Goal: Information Seeking & Learning: Learn about a topic

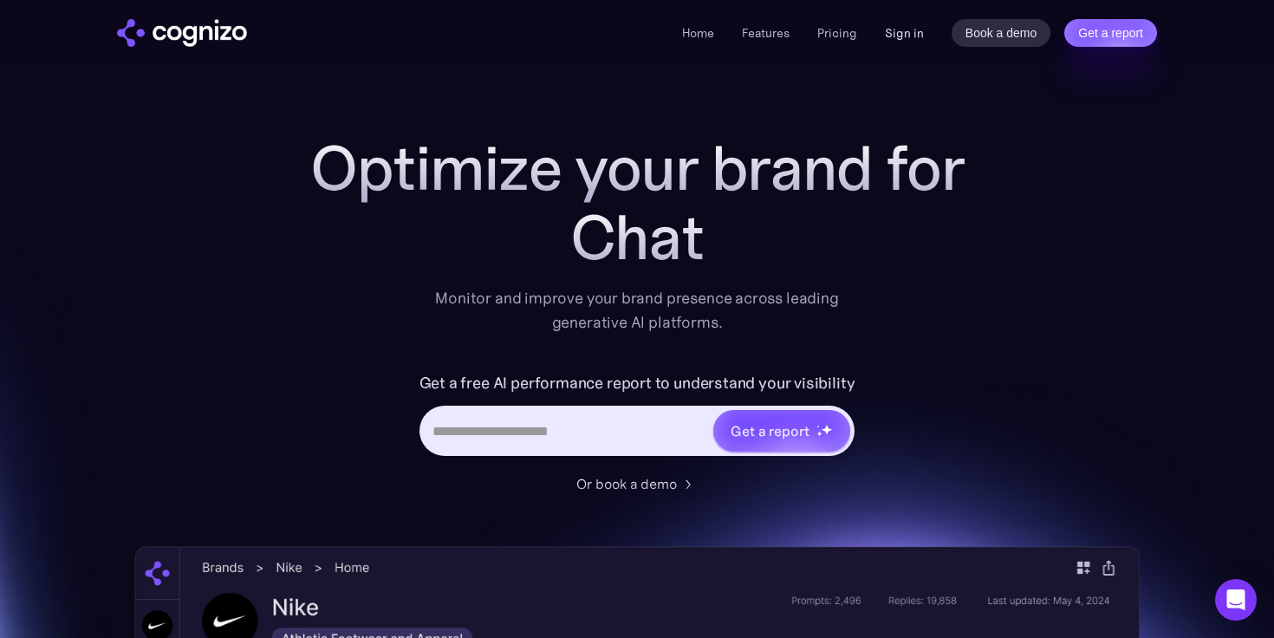
click at [904, 33] on link "Sign in" at bounding box center [904, 33] width 39 height 21
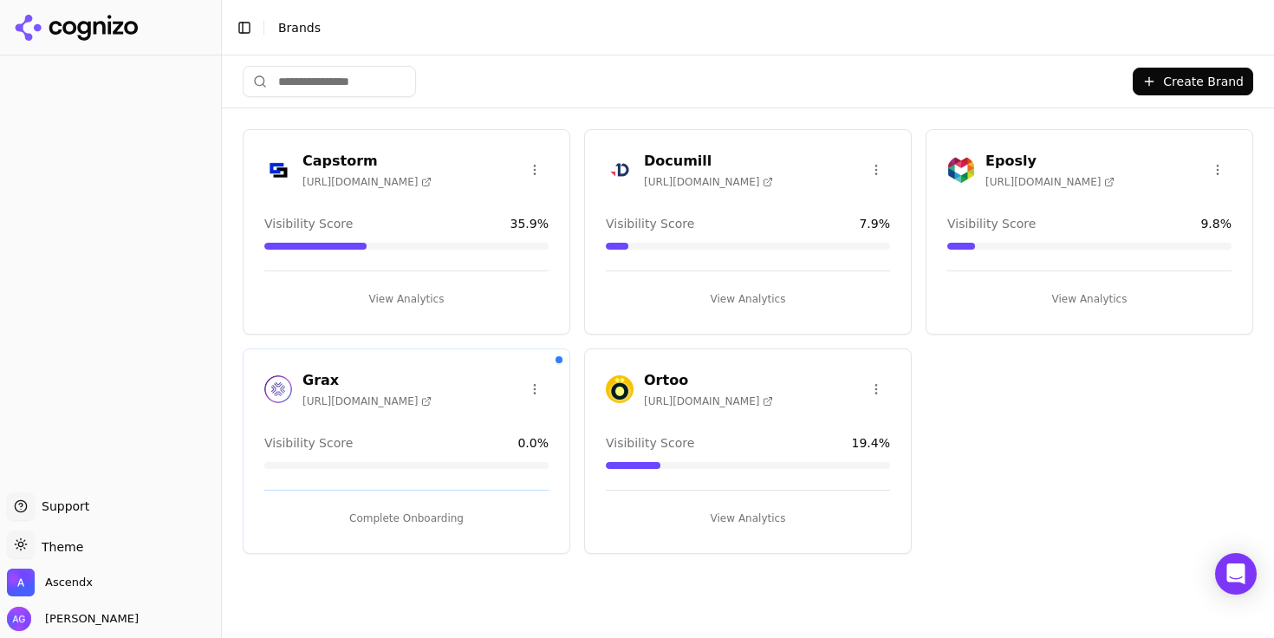
click at [749, 295] on button "View Analytics" at bounding box center [748, 299] width 284 height 28
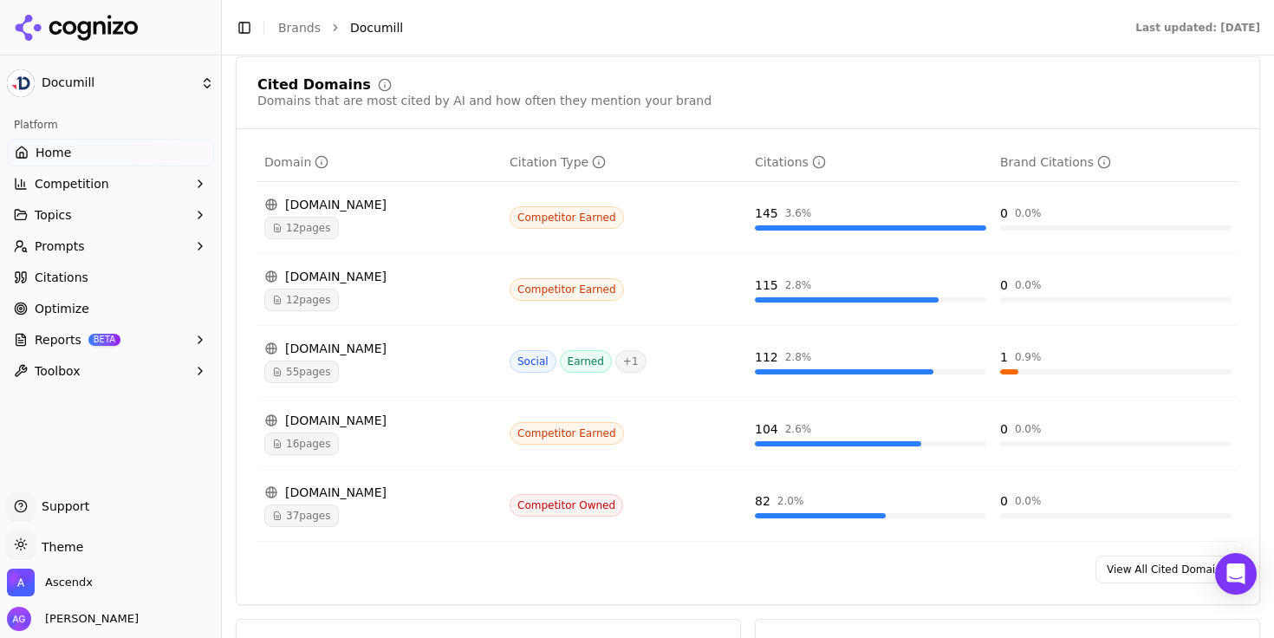
scroll to position [1923, 0]
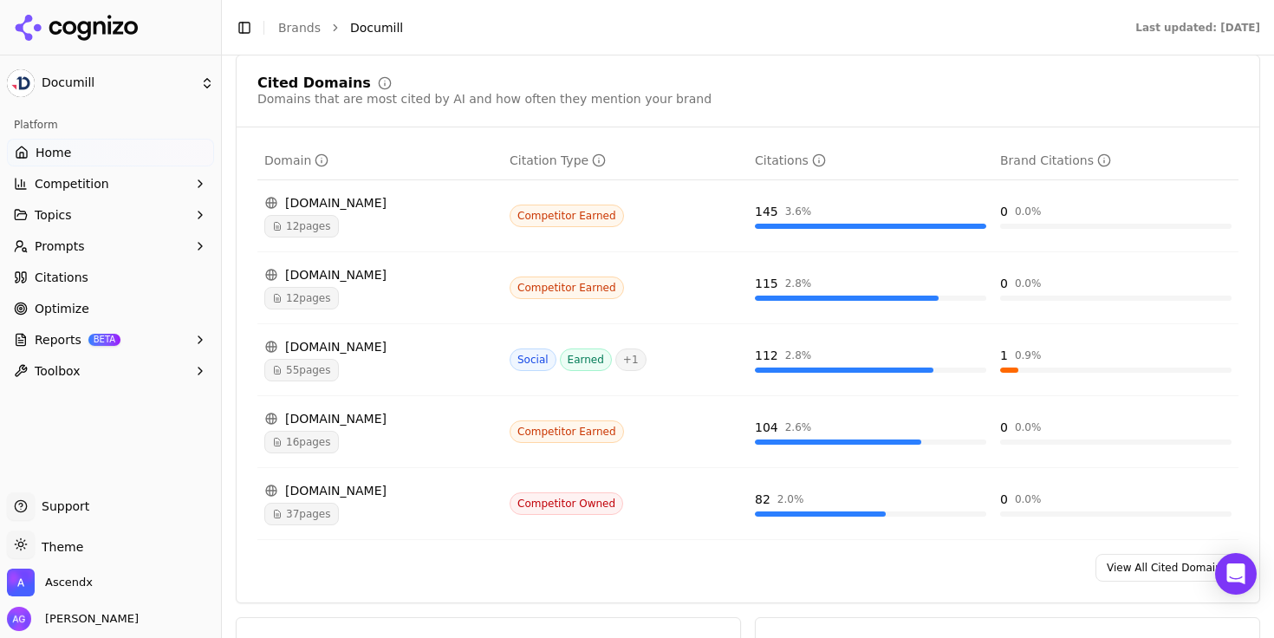
click at [308, 215] on span "12 pages" at bounding box center [301, 226] width 75 height 23
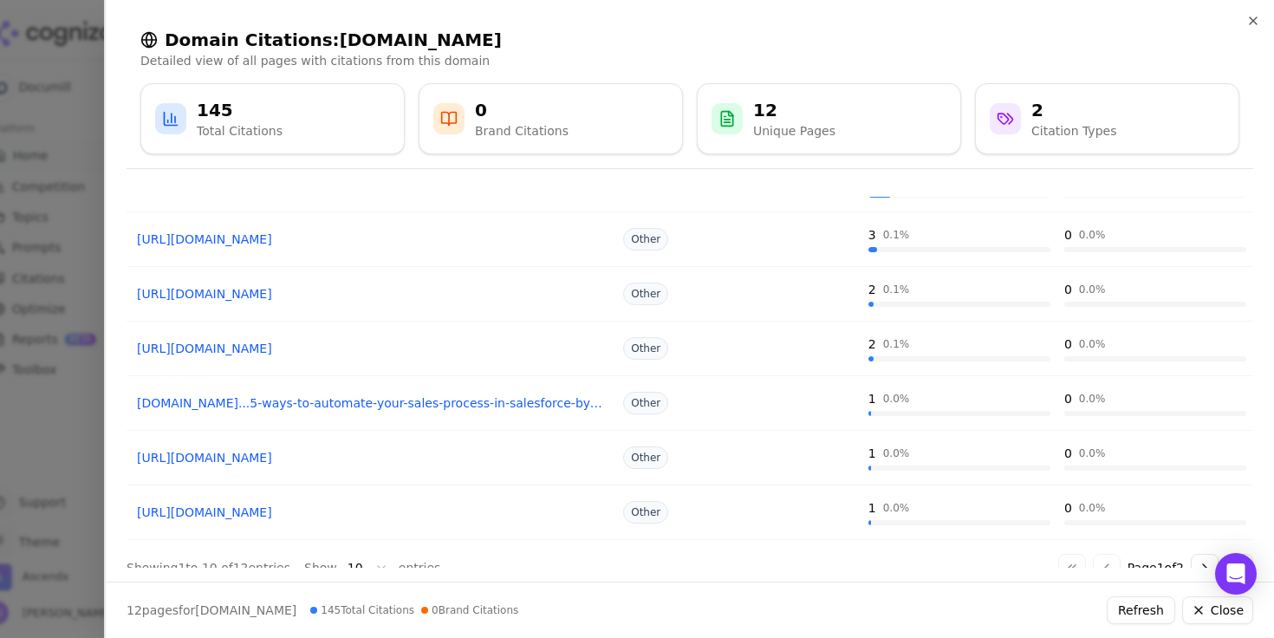
scroll to position [315, 0]
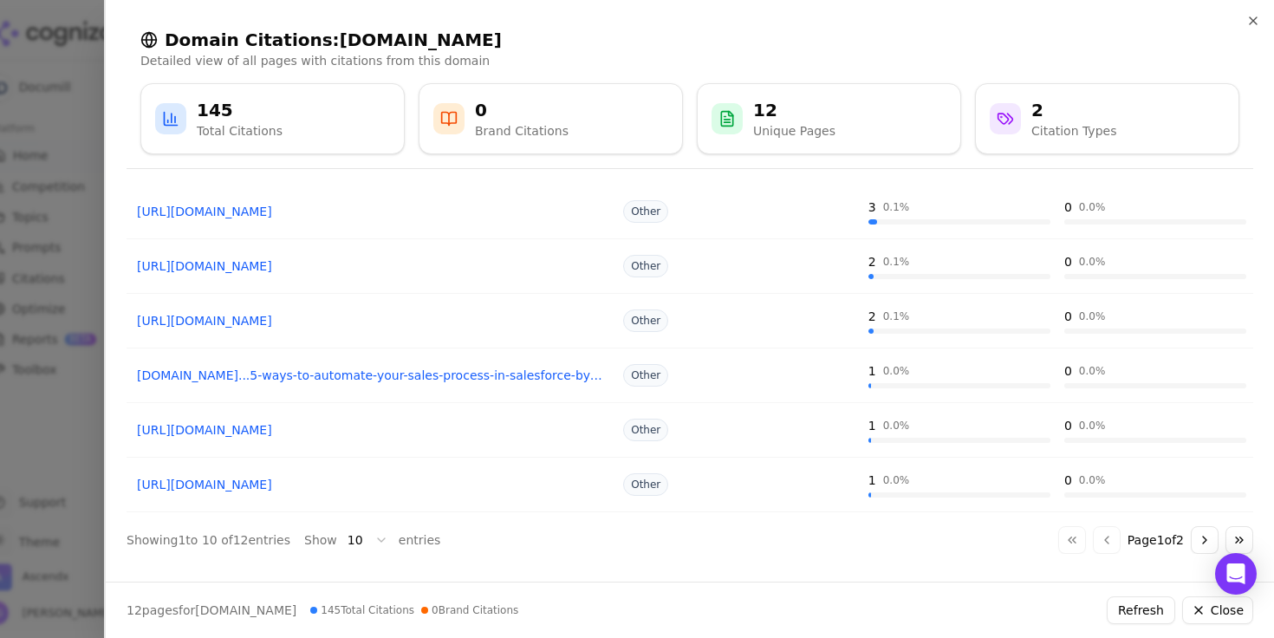
click at [297, 424] on link "[URL][DOMAIN_NAME]" at bounding box center [371, 429] width 469 height 17
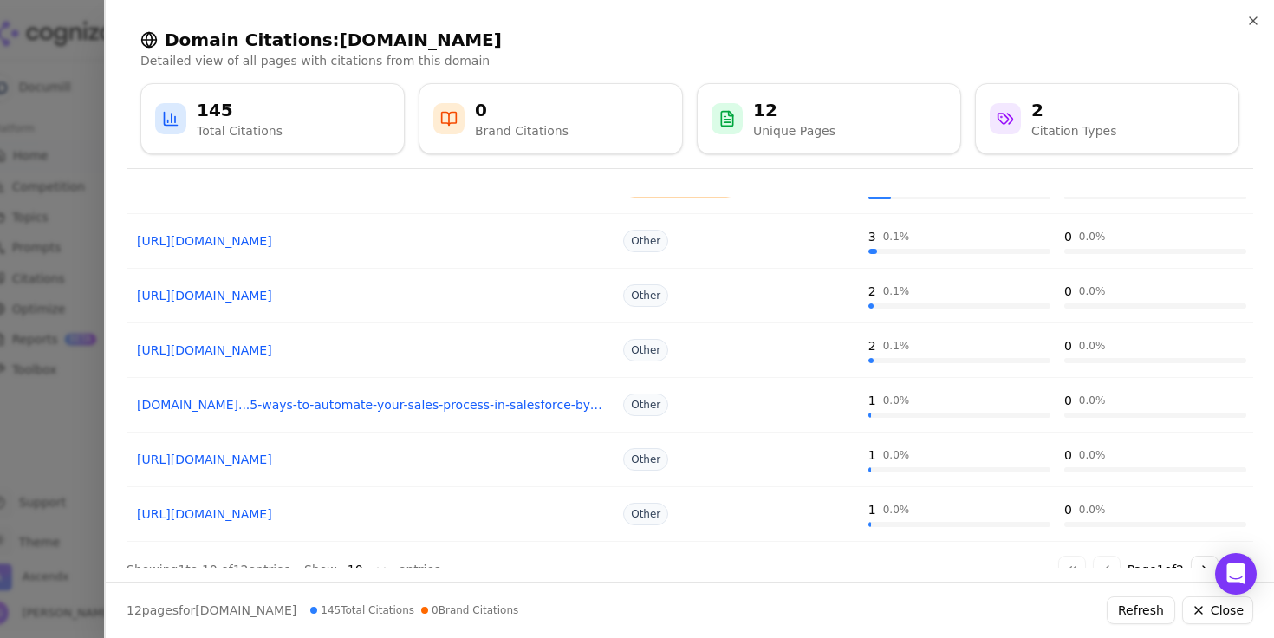
scroll to position [284, 0]
click at [370, 293] on link "[URL][DOMAIN_NAME]" at bounding box center [371, 296] width 469 height 17
click at [1255, 19] on icon "button" at bounding box center [1253, 20] width 7 height 7
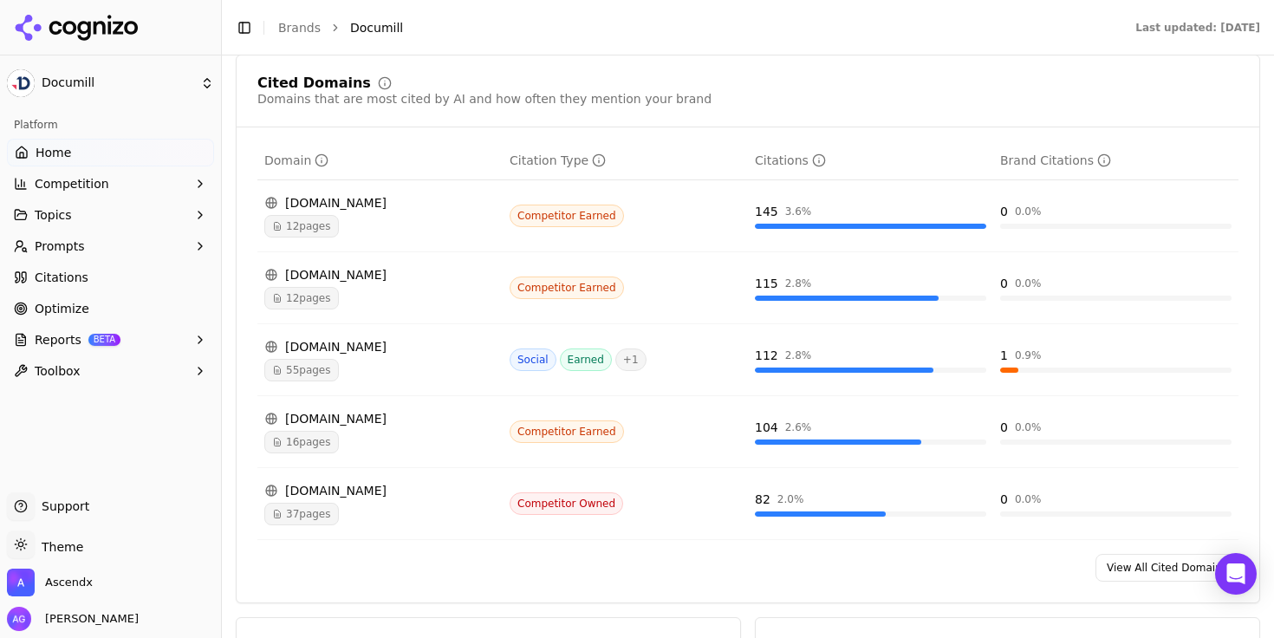
click at [307, 339] on div "[DOMAIN_NAME]" at bounding box center [379, 346] width 231 height 17
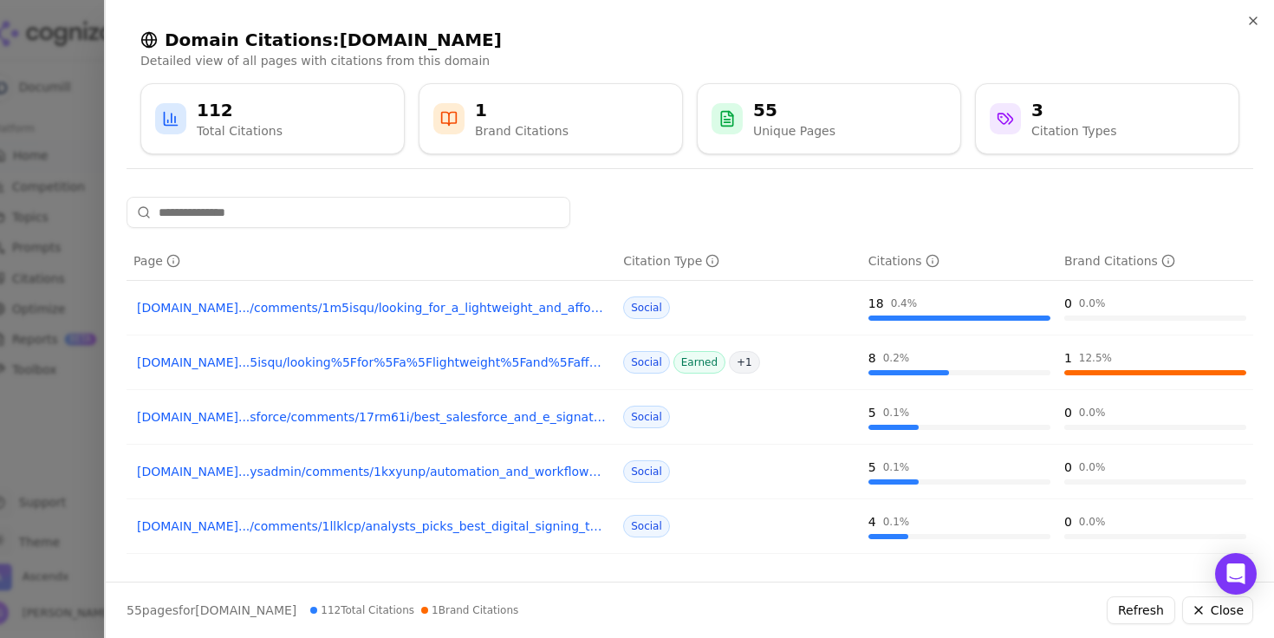
click at [308, 361] on link "[DOMAIN_NAME]...5isqu/looking%5Ffor%5Fa%5Flightweight%5Fand%5Faffordable%5Fdocu…" at bounding box center [371, 362] width 469 height 17
click at [1259, 18] on icon "button" at bounding box center [1254, 21] width 14 height 14
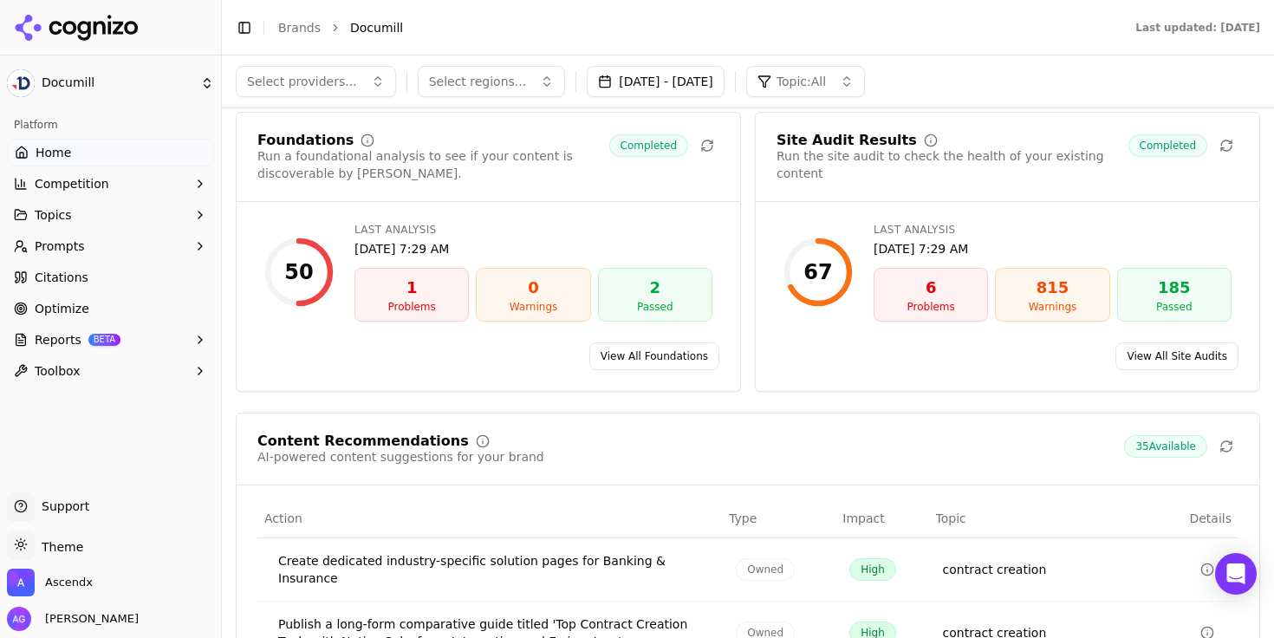
scroll to position [2427, 0]
click at [678, 345] on link "View All Foundations" at bounding box center [655, 358] width 130 height 28
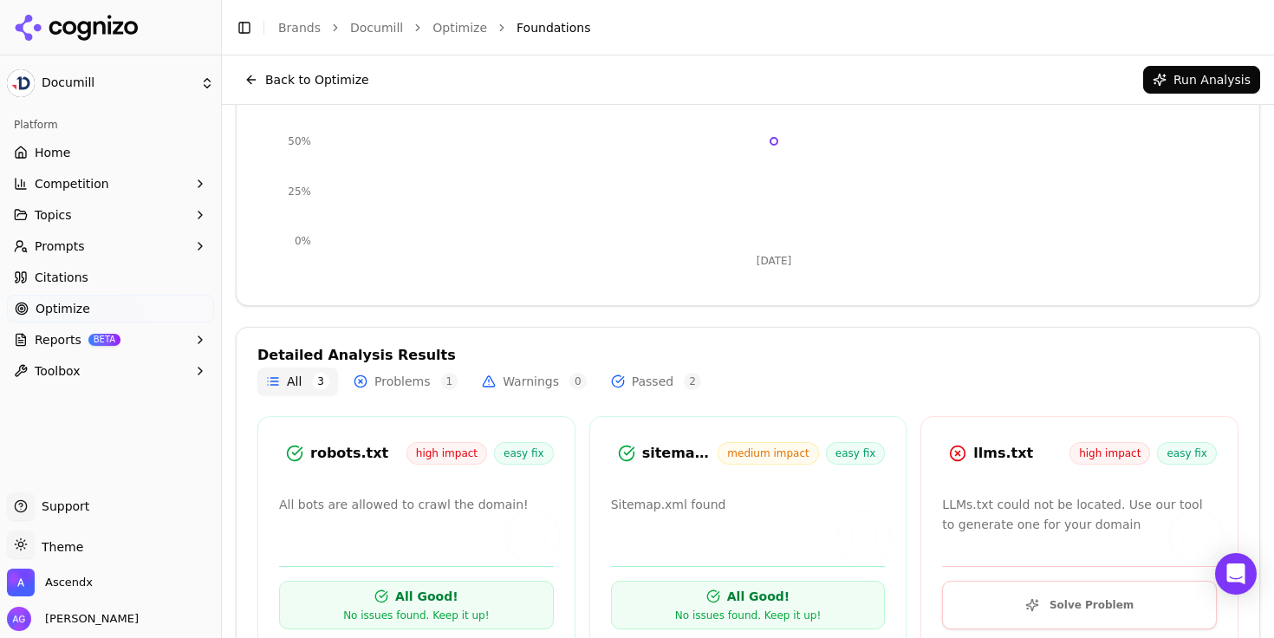
scroll to position [345, 0]
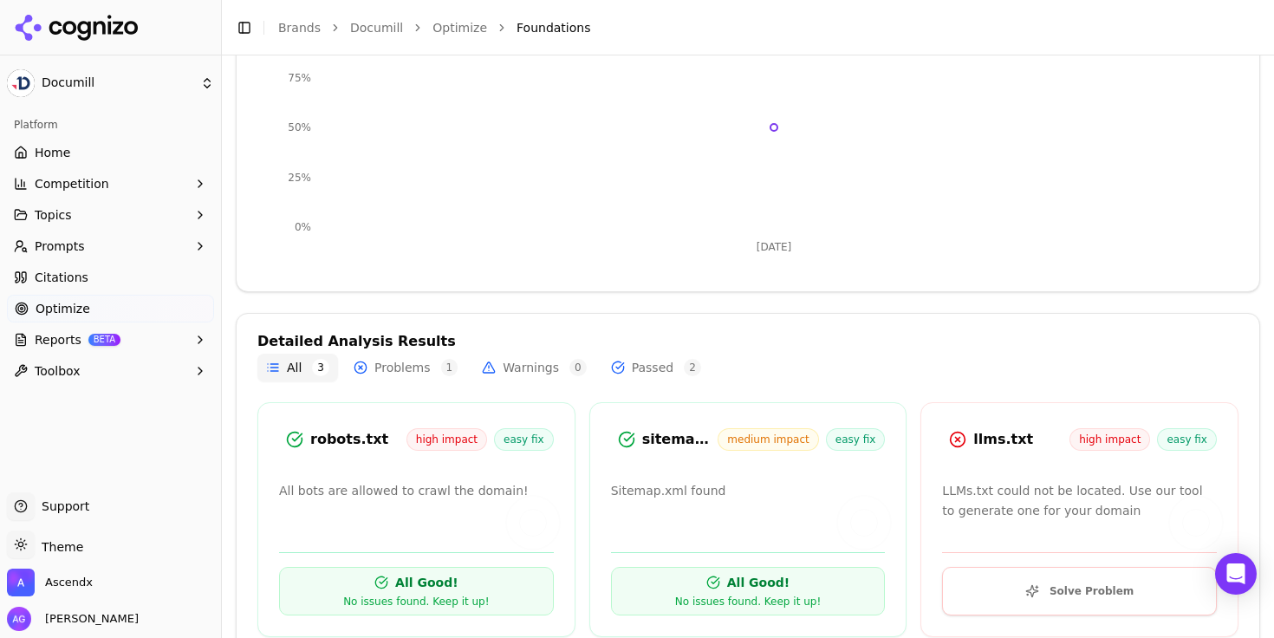
click at [427, 360] on button "Problems 1" at bounding box center [405, 368] width 121 height 28
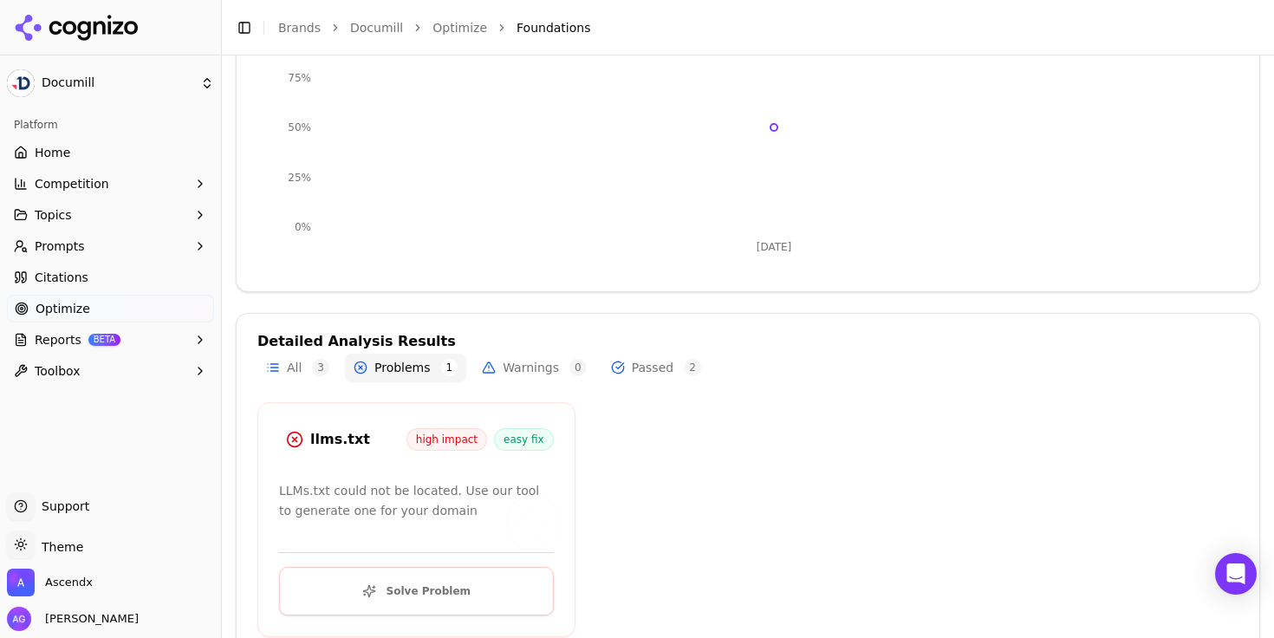
scroll to position [379, 0]
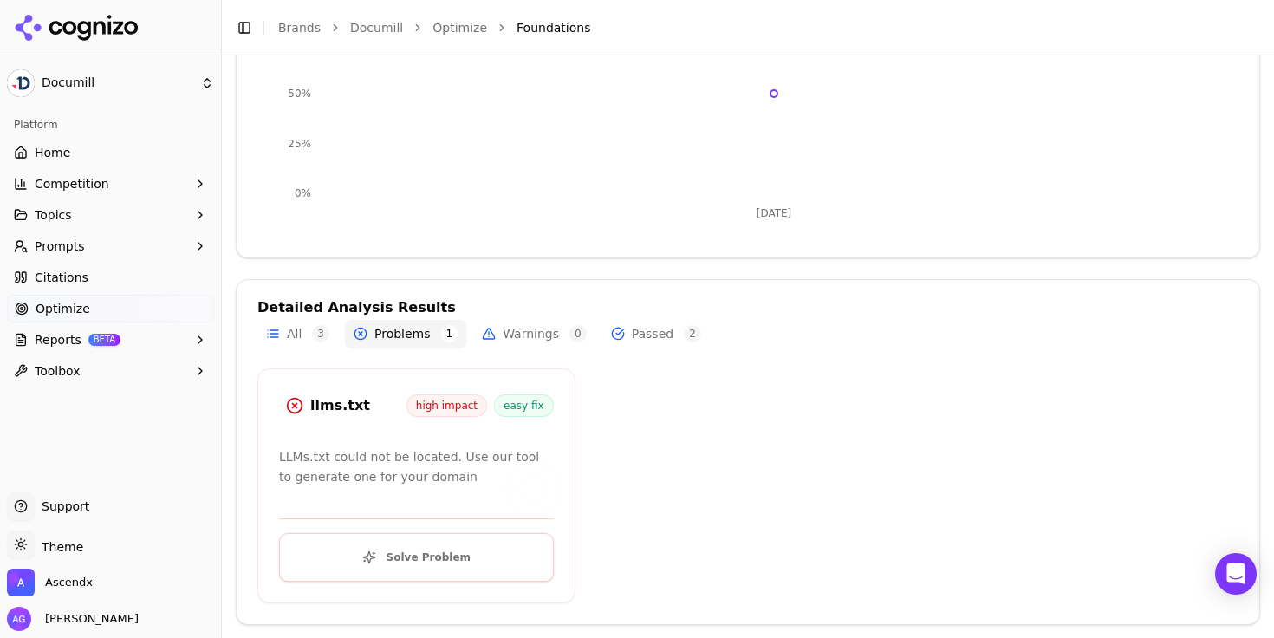
click at [659, 329] on button "Passed 2" at bounding box center [657, 334] width 108 height 28
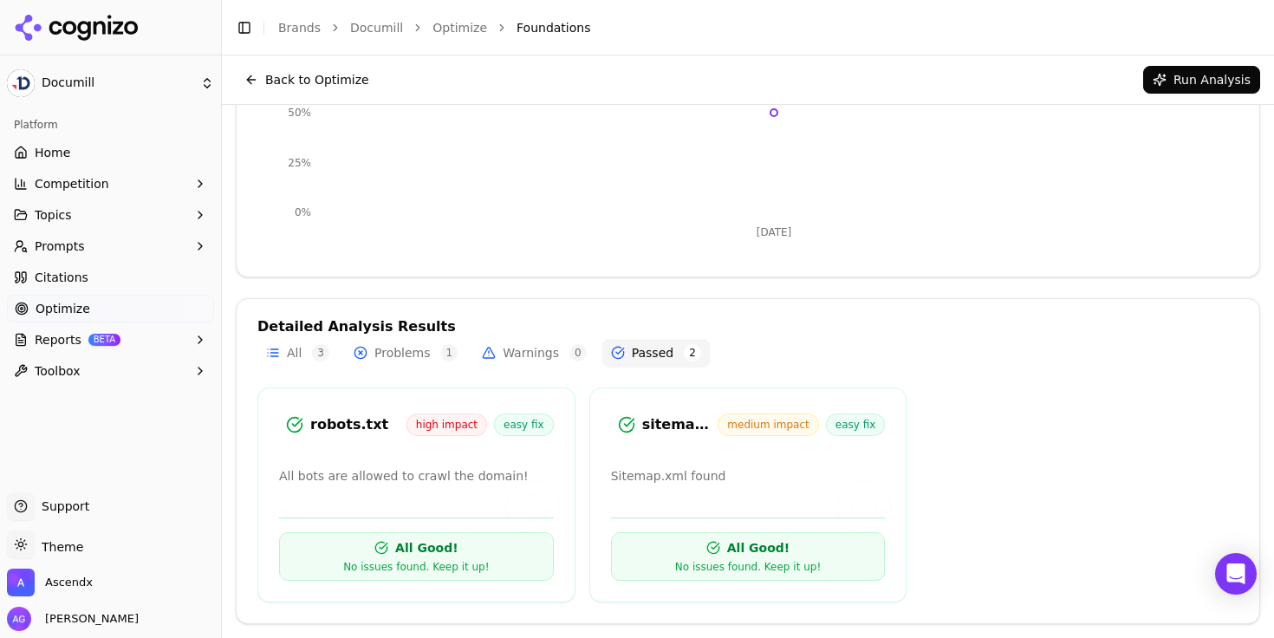
scroll to position [0, 0]
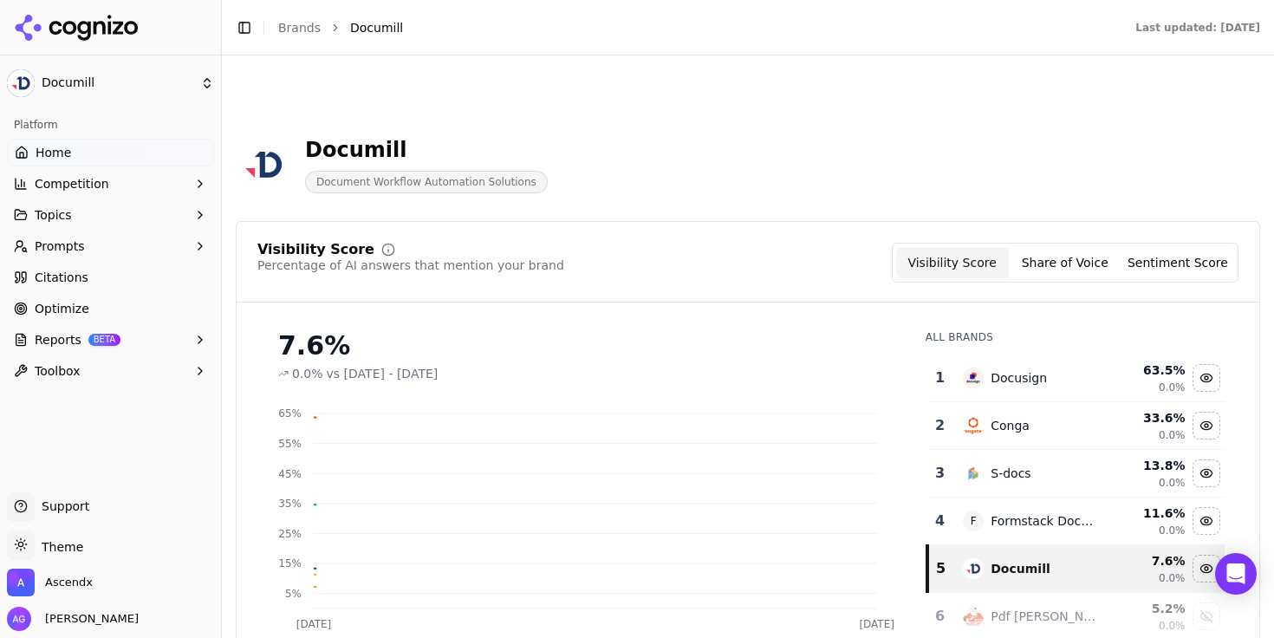
scroll to position [2430, 0]
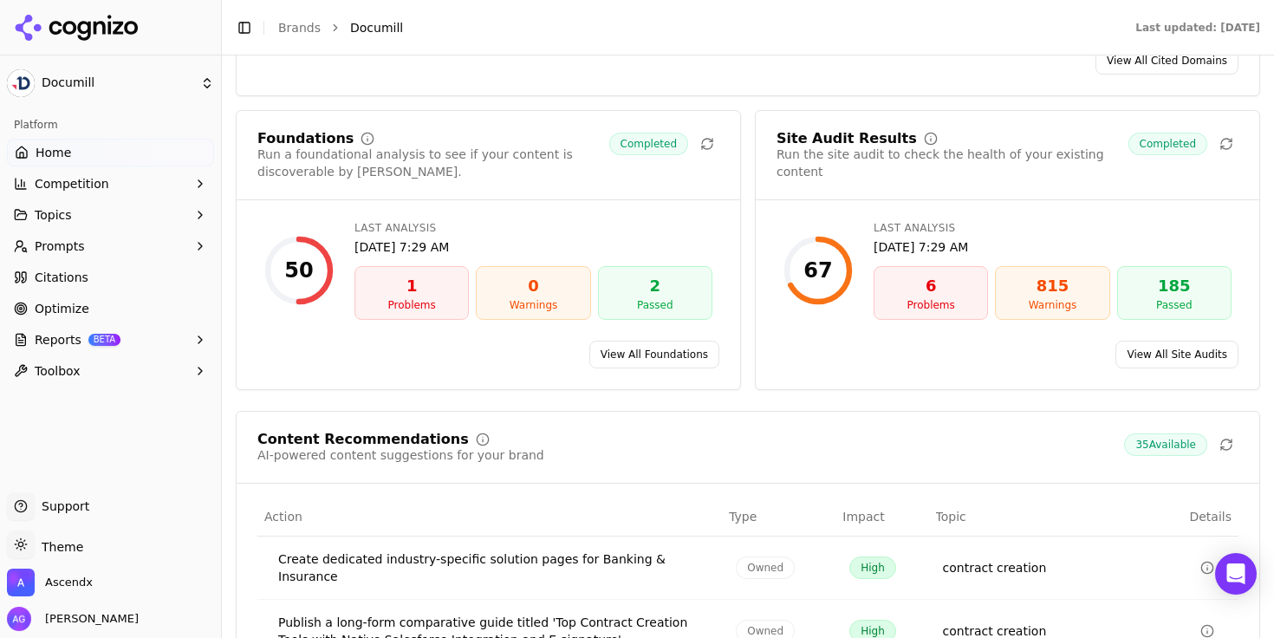
click at [1161, 345] on link "View All Site Audits" at bounding box center [1177, 355] width 123 height 28
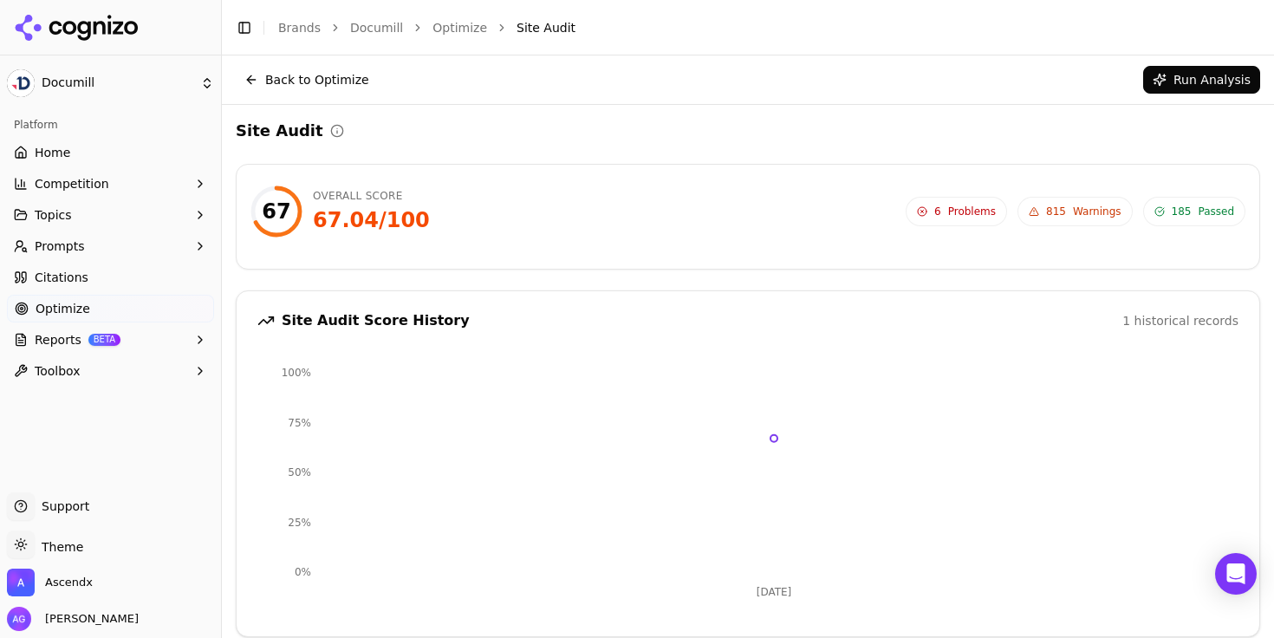
click at [294, 79] on button "Back to Optimize" at bounding box center [307, 80] width 142 height 28
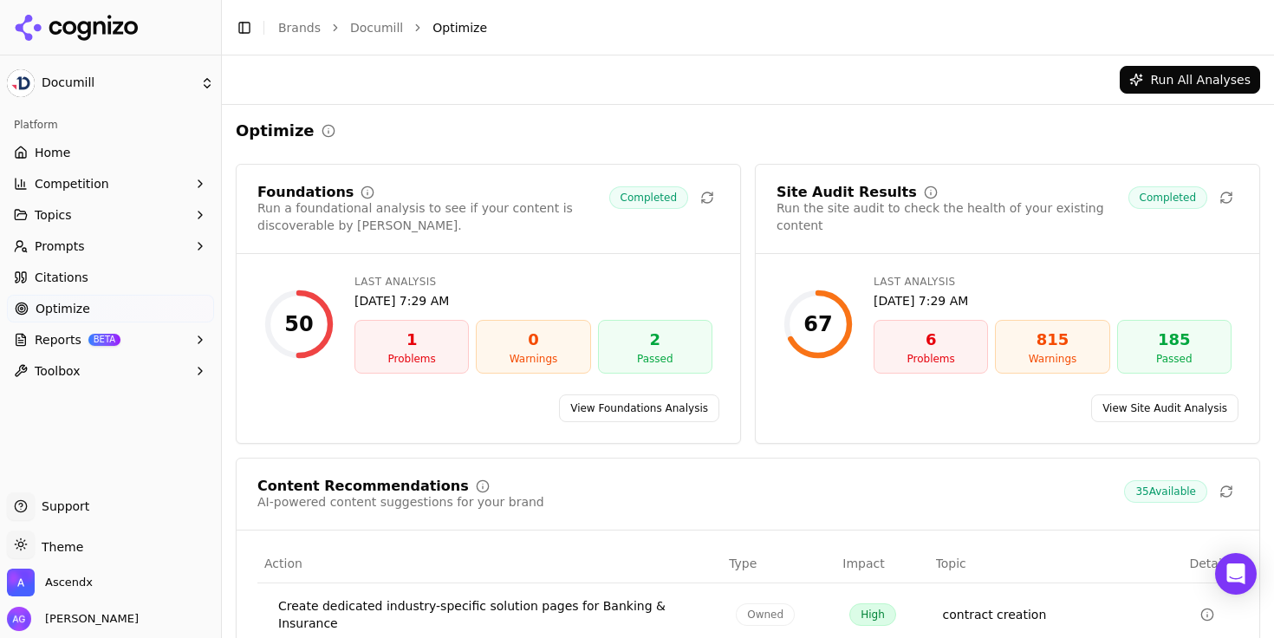
click at [369, 29] on link "Documill" at bounding box center [376, 27] width 53 height 17
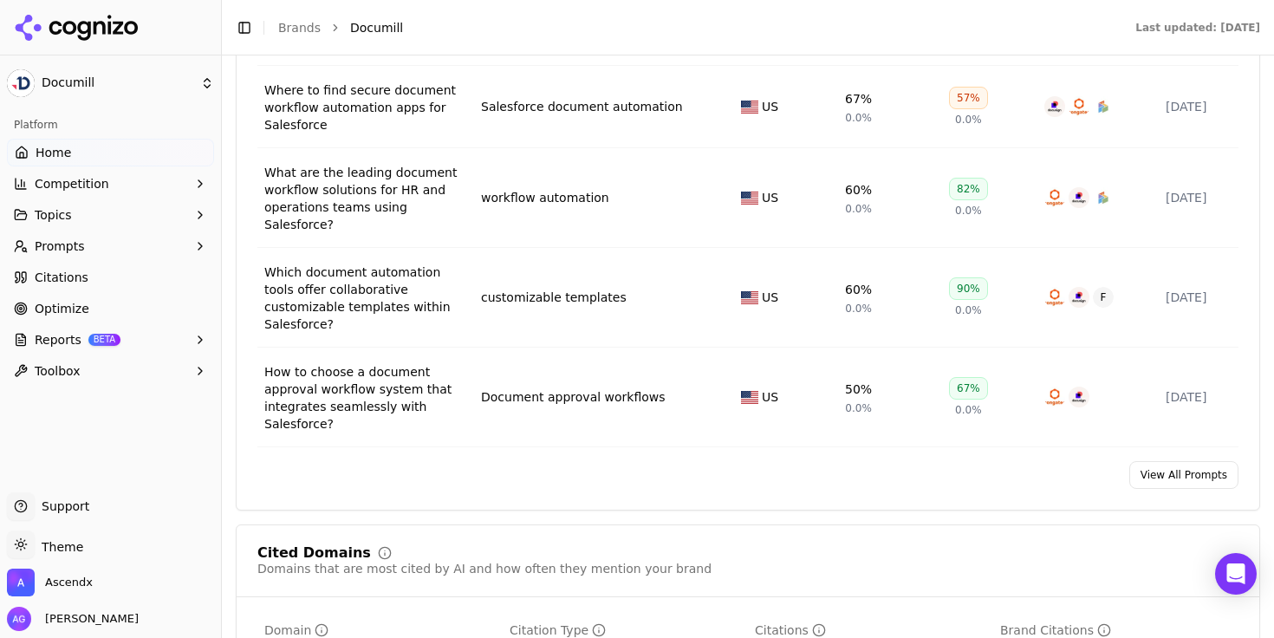
scroll to position [1455, 0]
click at [1176, 465] on link "View All Prompts" at bounding box center [1184, 474] width 109 height 28
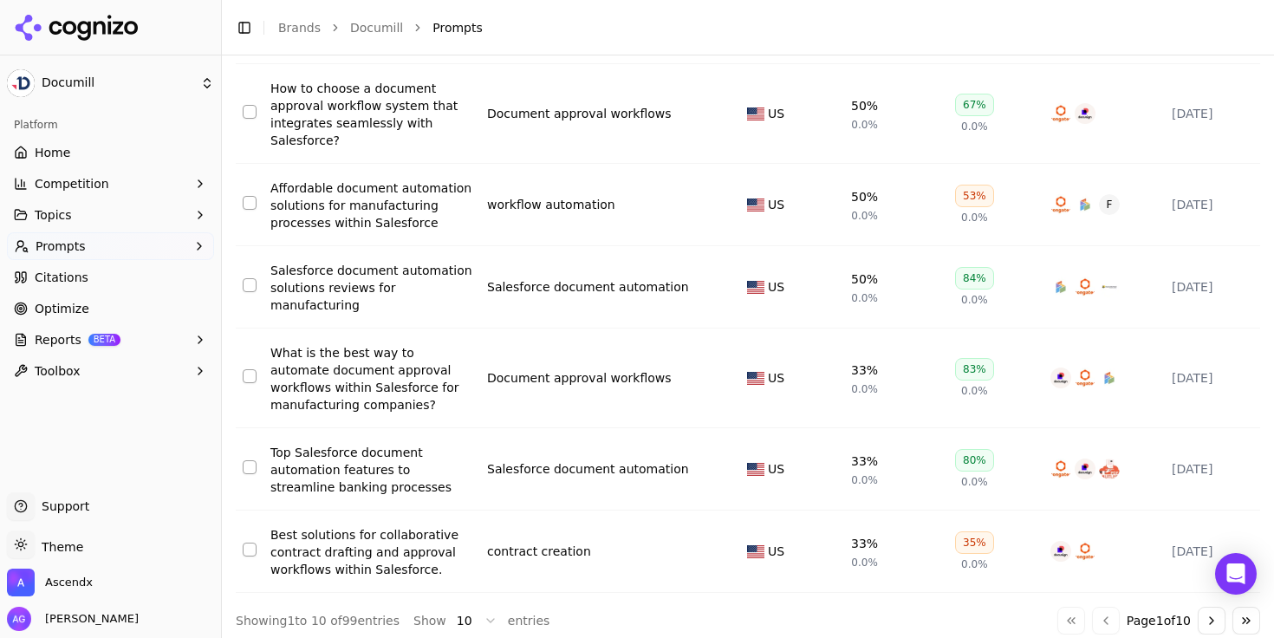
scroll to position [593, 0]
click at [1211, 608] on button "Go to next page" at bounding box center [1212, 619] width 28 height 28
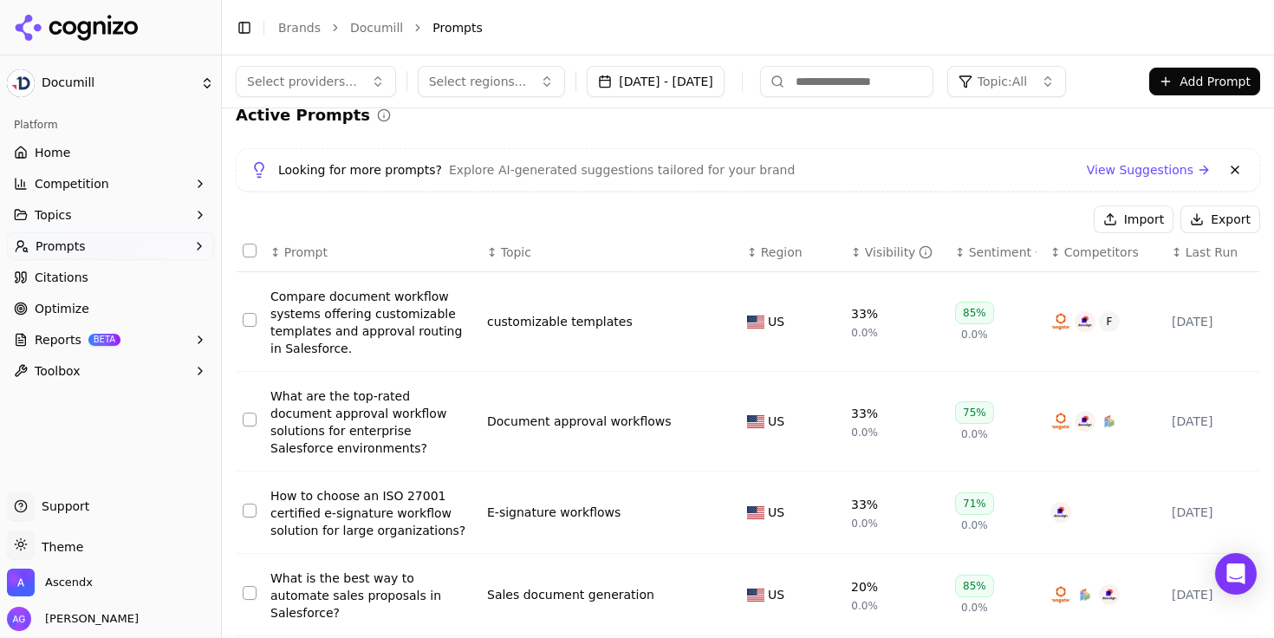
scroll to position [0, 0]
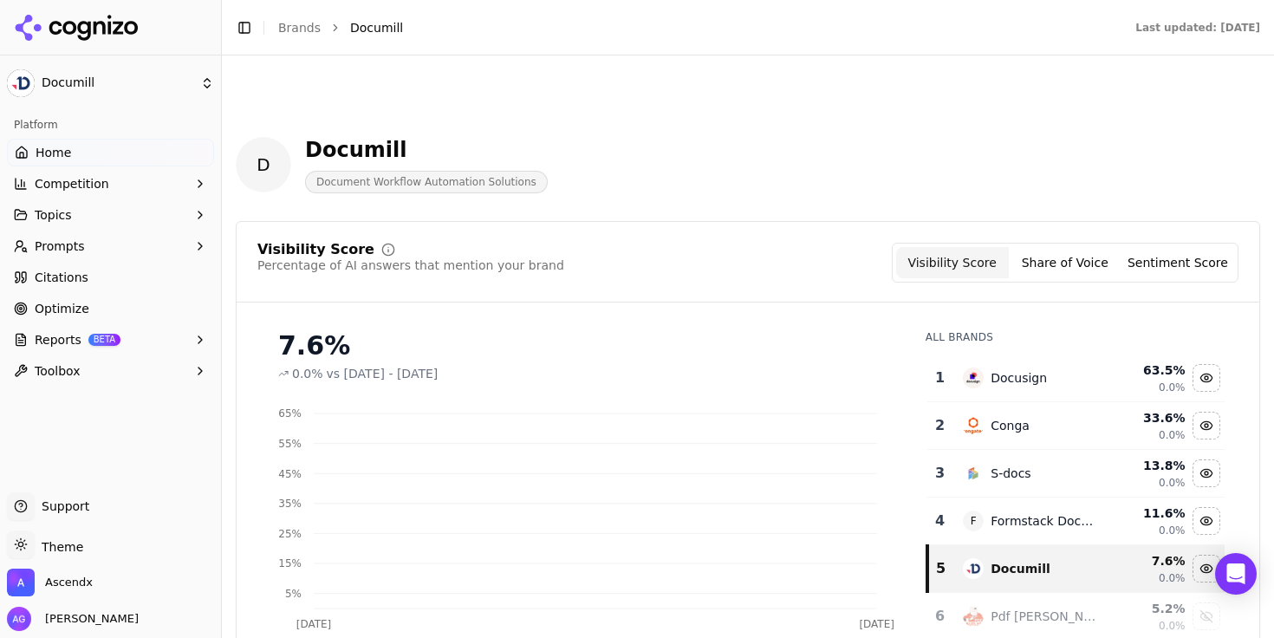
scroll to position [1455, 0]
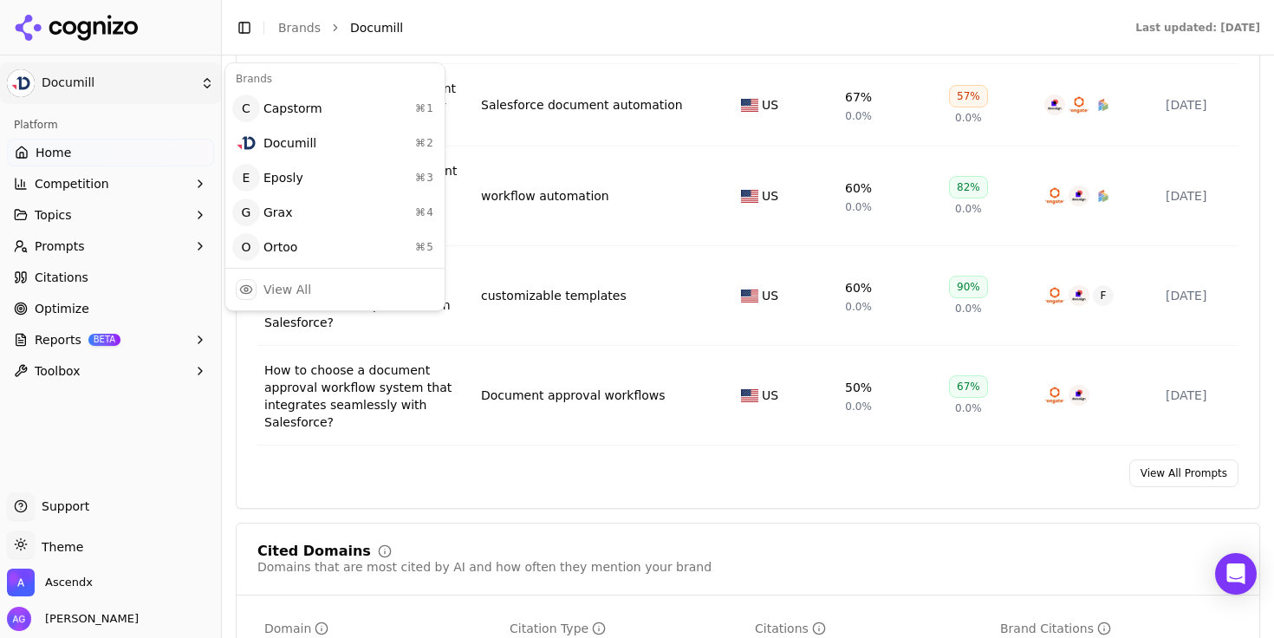
click at [83, 75] on html "Documill Platform Home Competition Topics Prompts Citations Optimize Reports BE…" at bounding box center [637, 319] width 1274 height 638
click at [279, 245] on div "Ortoo ⌘ 5" at bounding box center [335, 247] width 212 height 35
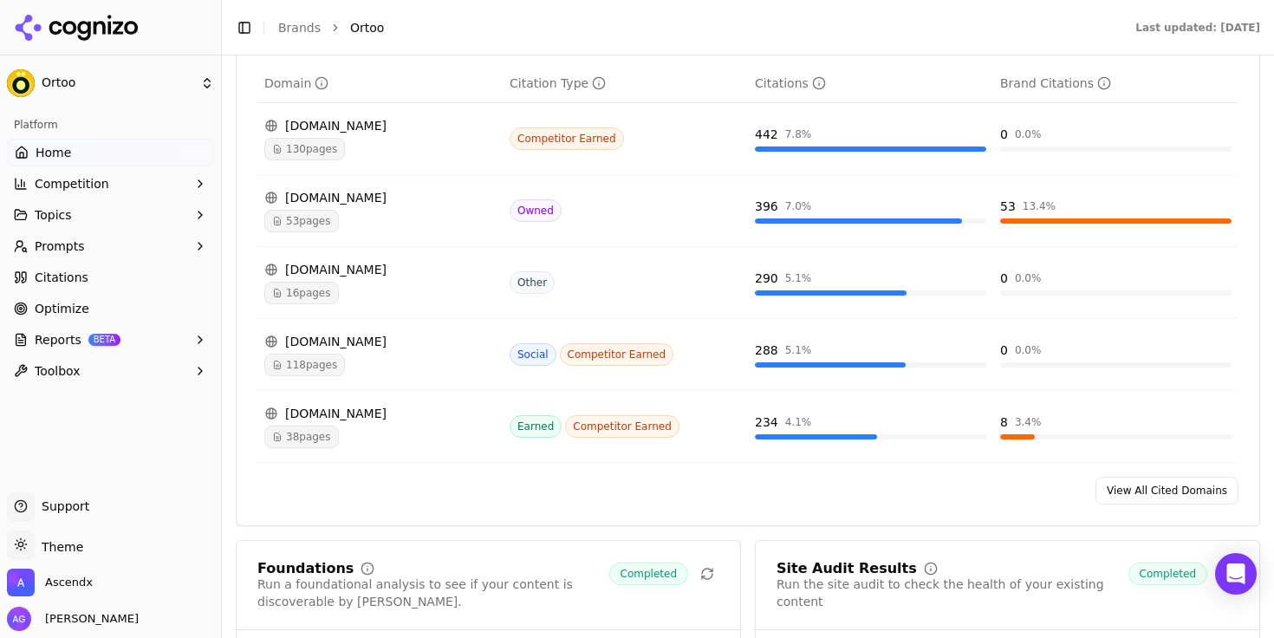
scroll to position [1976, 0]
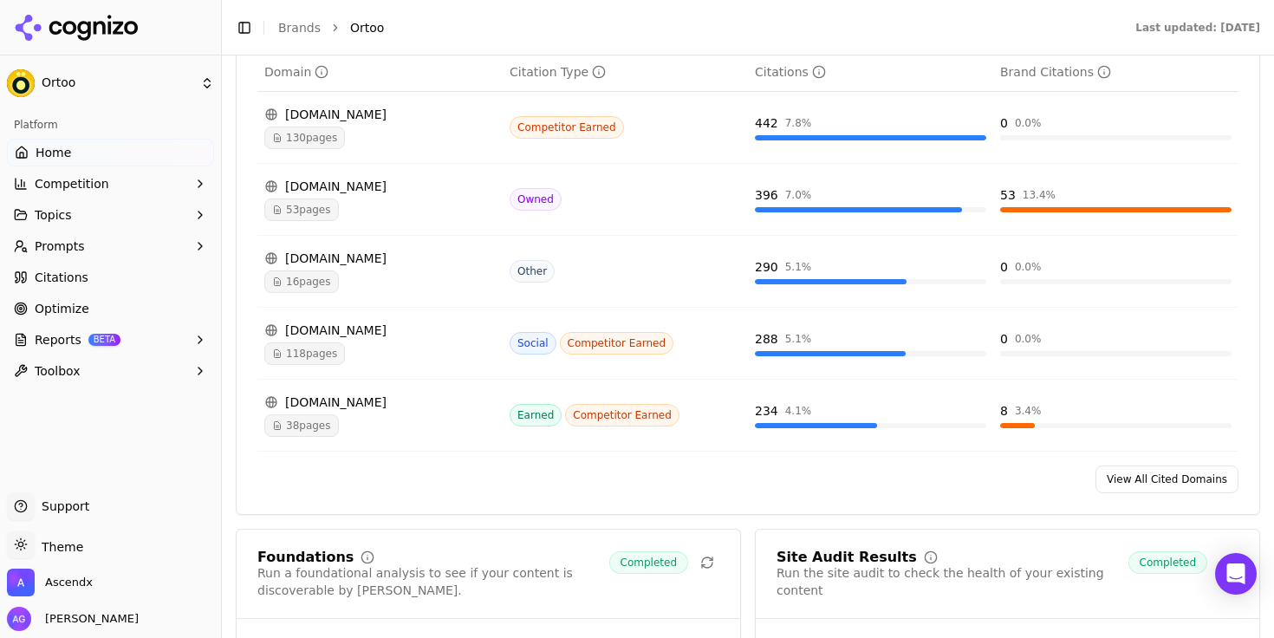
click at [353, 394] on div "[DOMAIN_NAME]" at bounding box center [379, 402] width 231 height 17
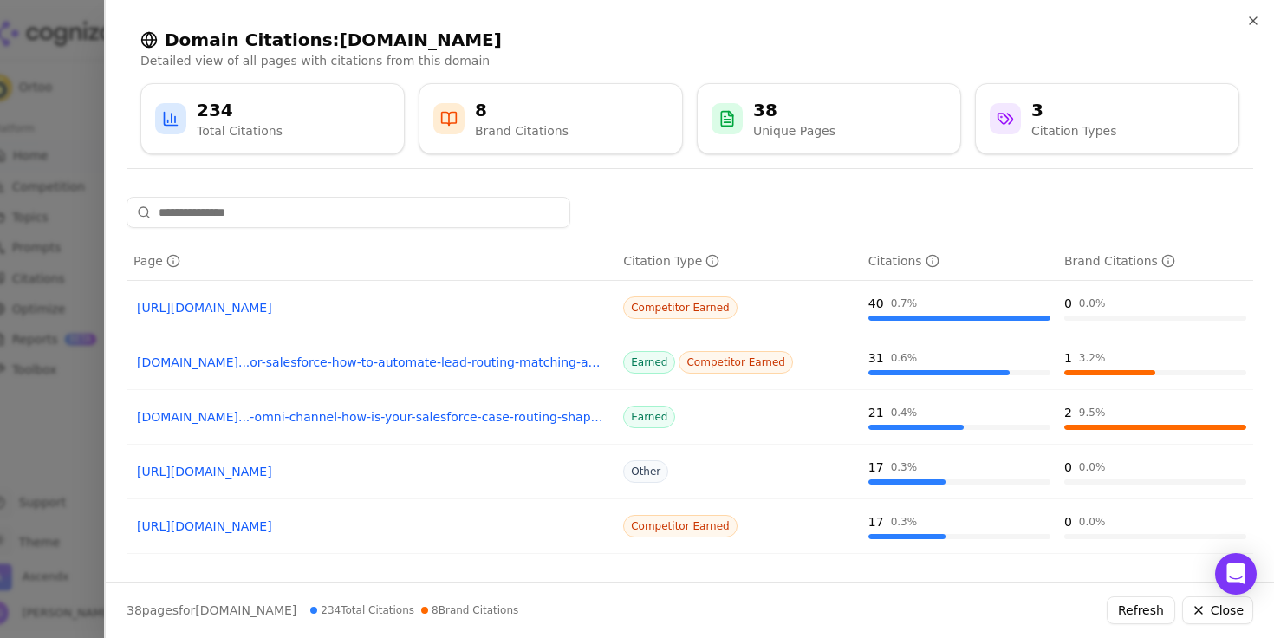
click at [443, 366] on link "[DOMAIN_NAME]...or-salesforce-how-to-automate-lead-routing-matching-and-more" at bounding box center [371, 362] width 469 height 17
click at [463, 418] on link "[DOMAIN_NAME]...-omni-channel-how-is-your-salesforce-case-routing-shaping-up" at bounding box center [371, 416] width 469 height 17
